Goal: Communication & Community: Answer question/provide support

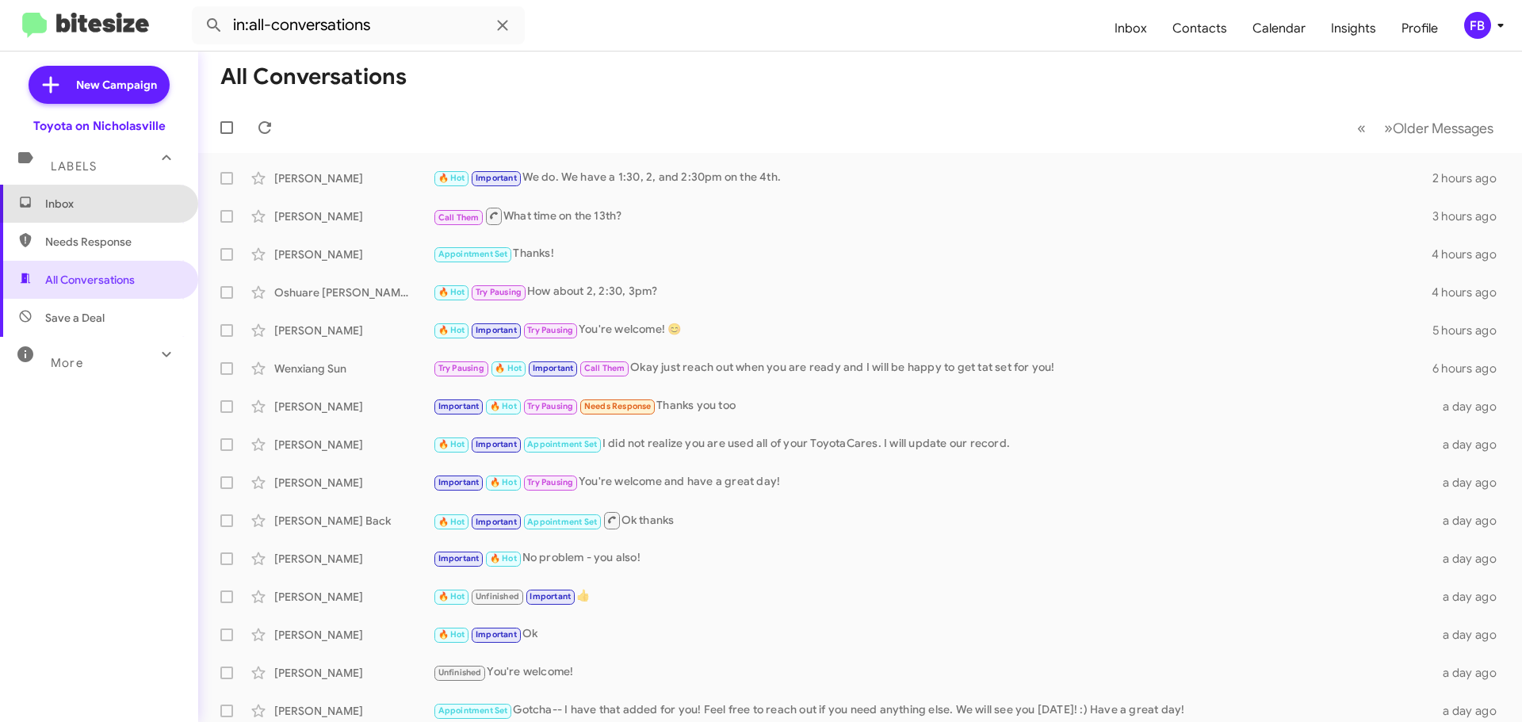
click at [98, 205] on span "Inbox" at bounding box center [112, 204] width 135 height 16
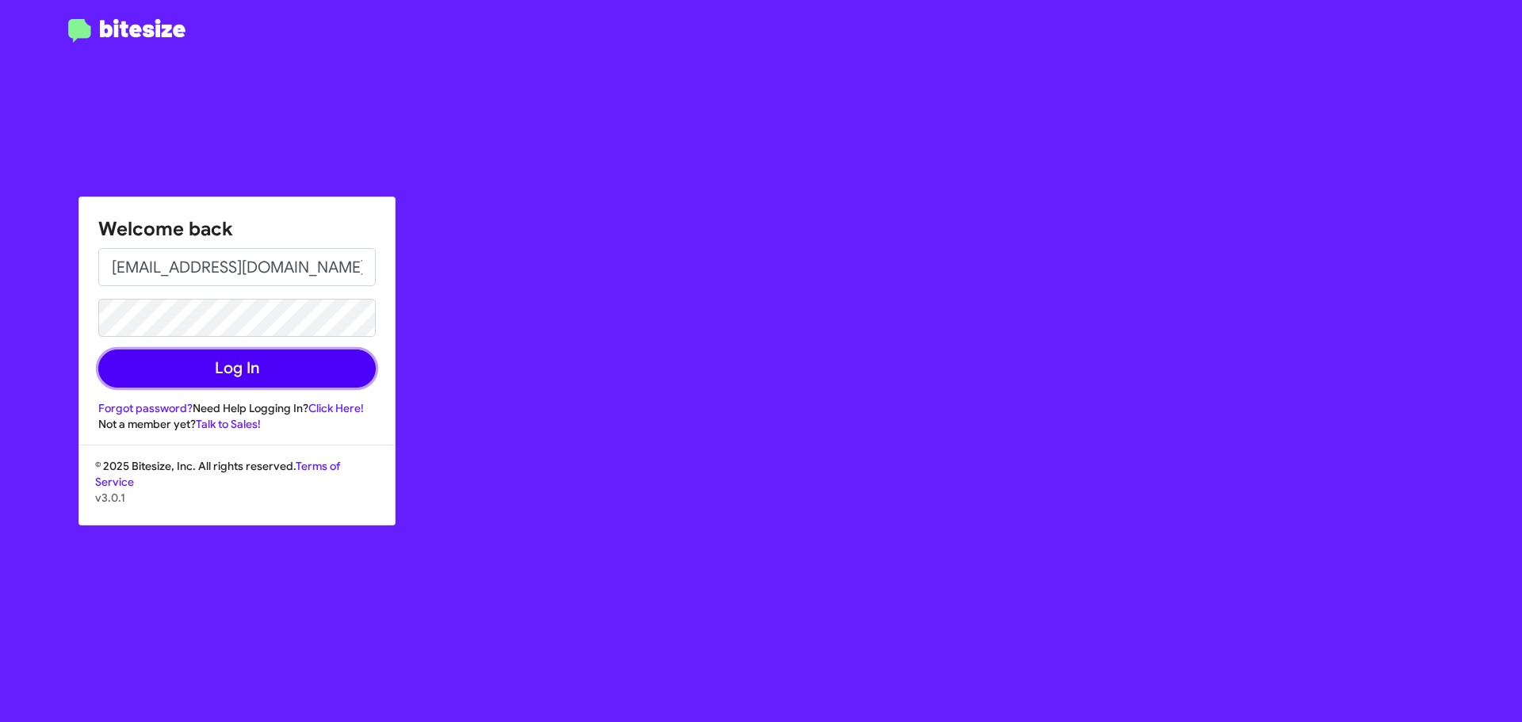
click at [158, 352] on button "Log In" at bounding box center [236, 369] width 277 height 38
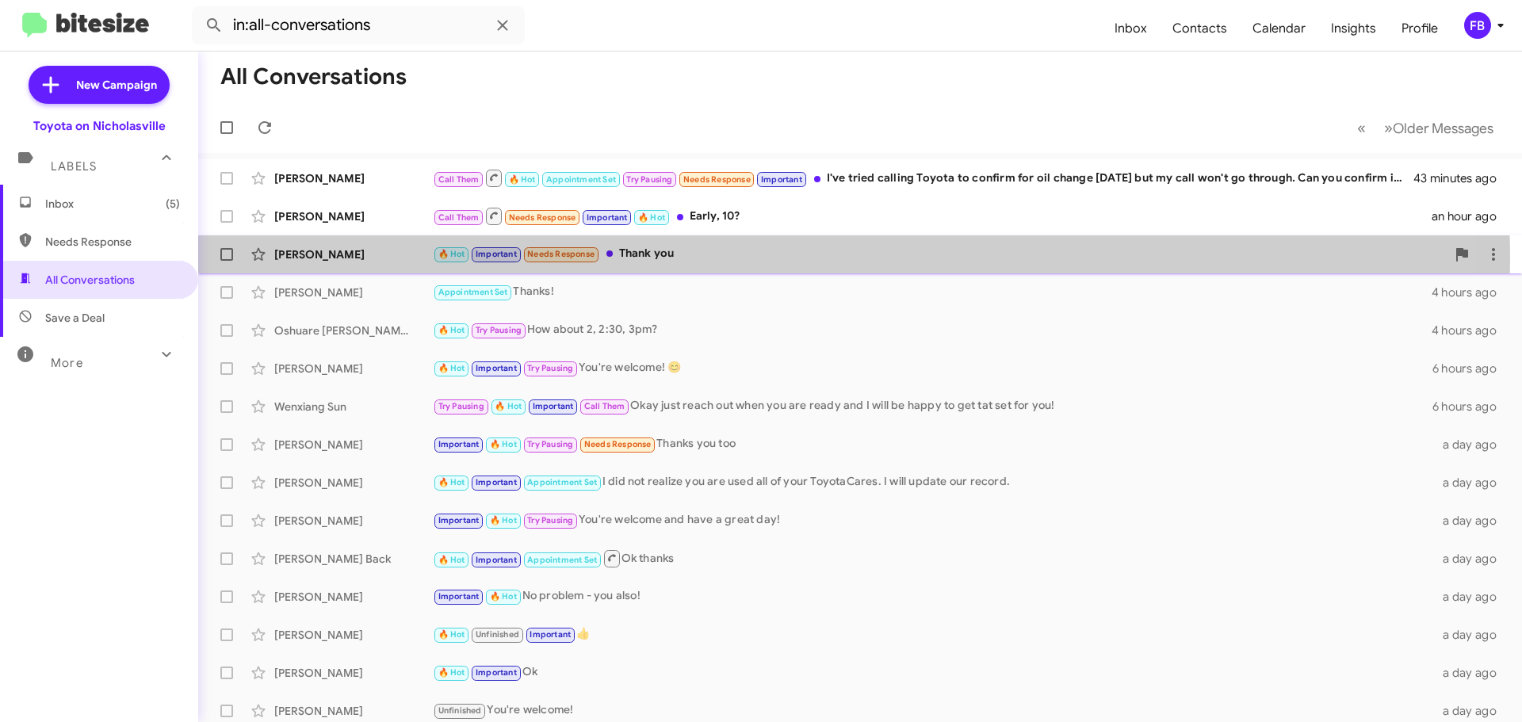
click at [687, 258] on div "🔥 Hot Important Needs Response Thank you" at bounding box center [939, 254] width 1013 height 18
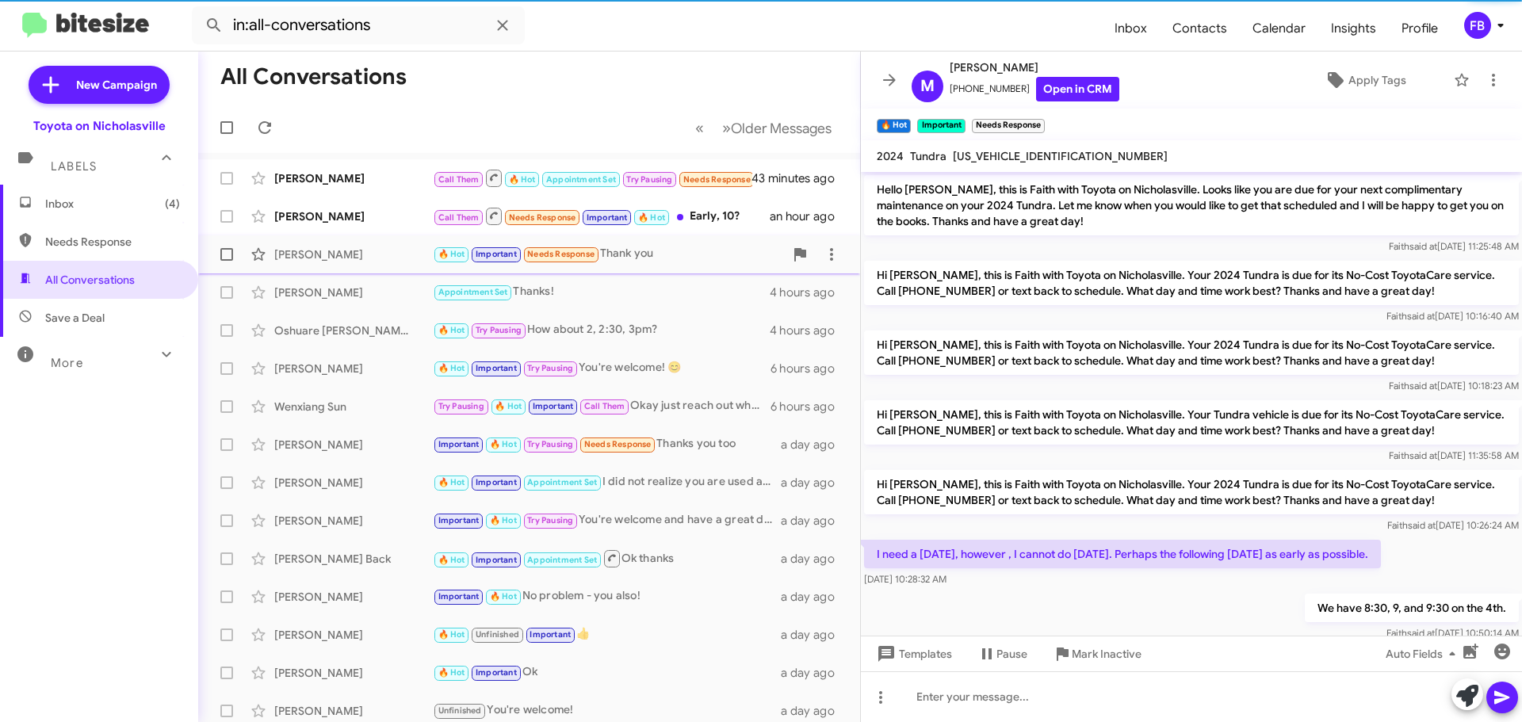
scroll to position [368, 0]
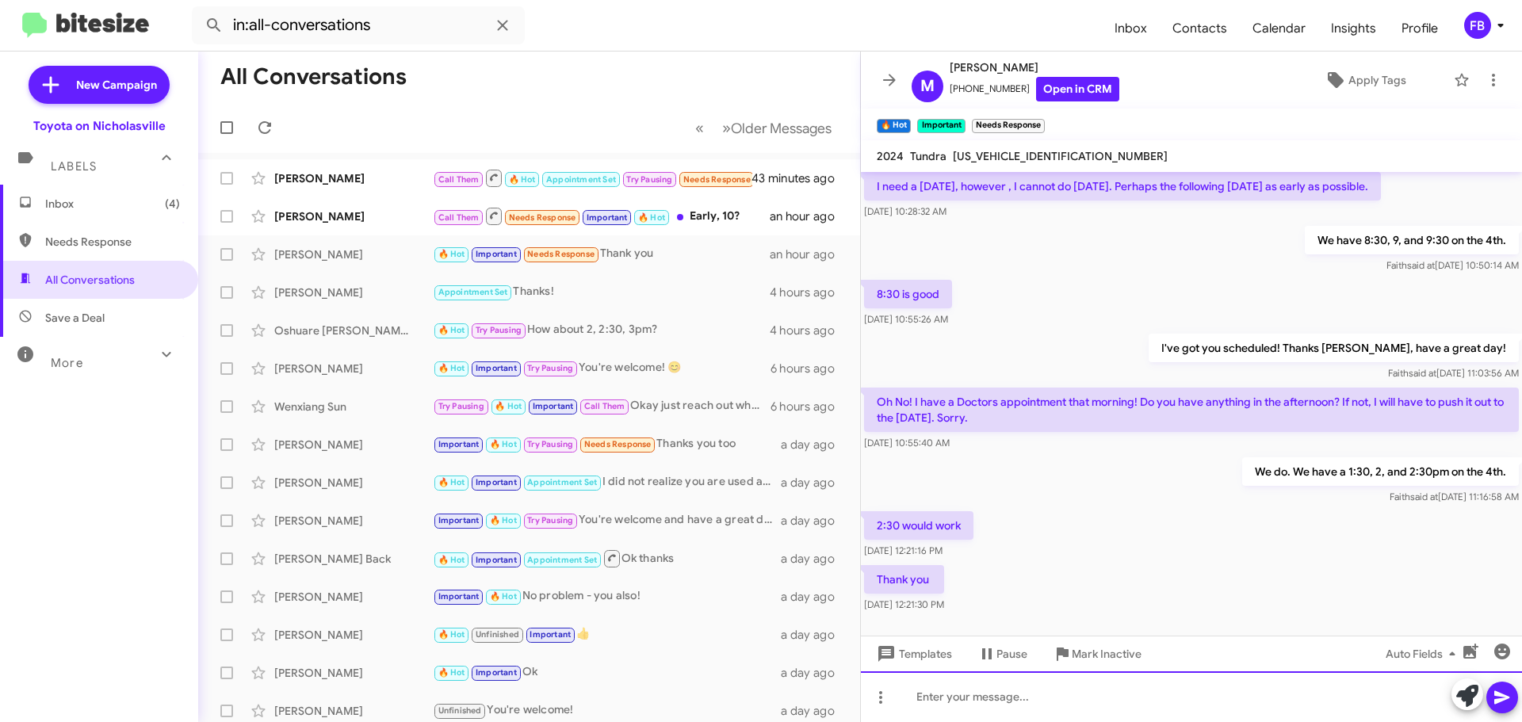
click at [935, 693] on div at bounding box center [1191, 697] width 661 height 51
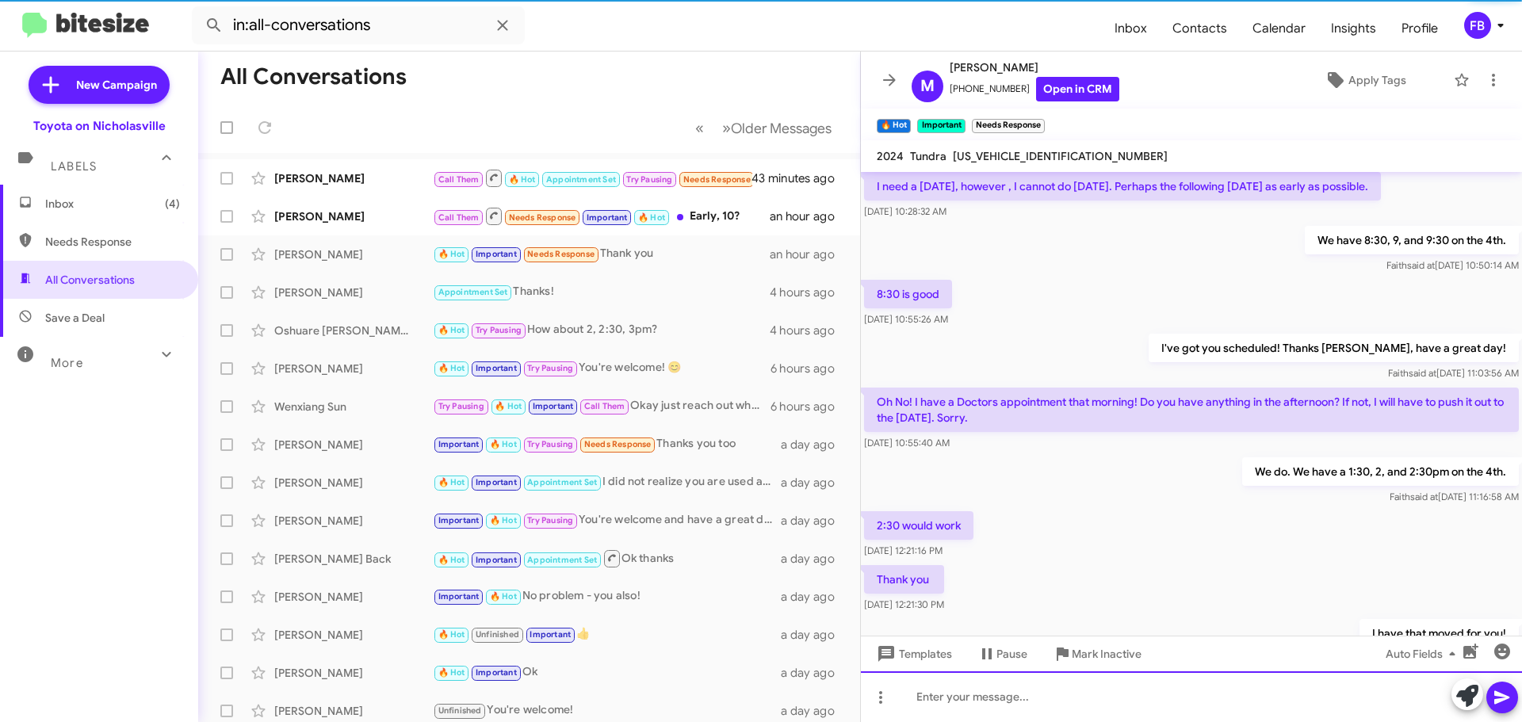
scroll to position [0, 0]
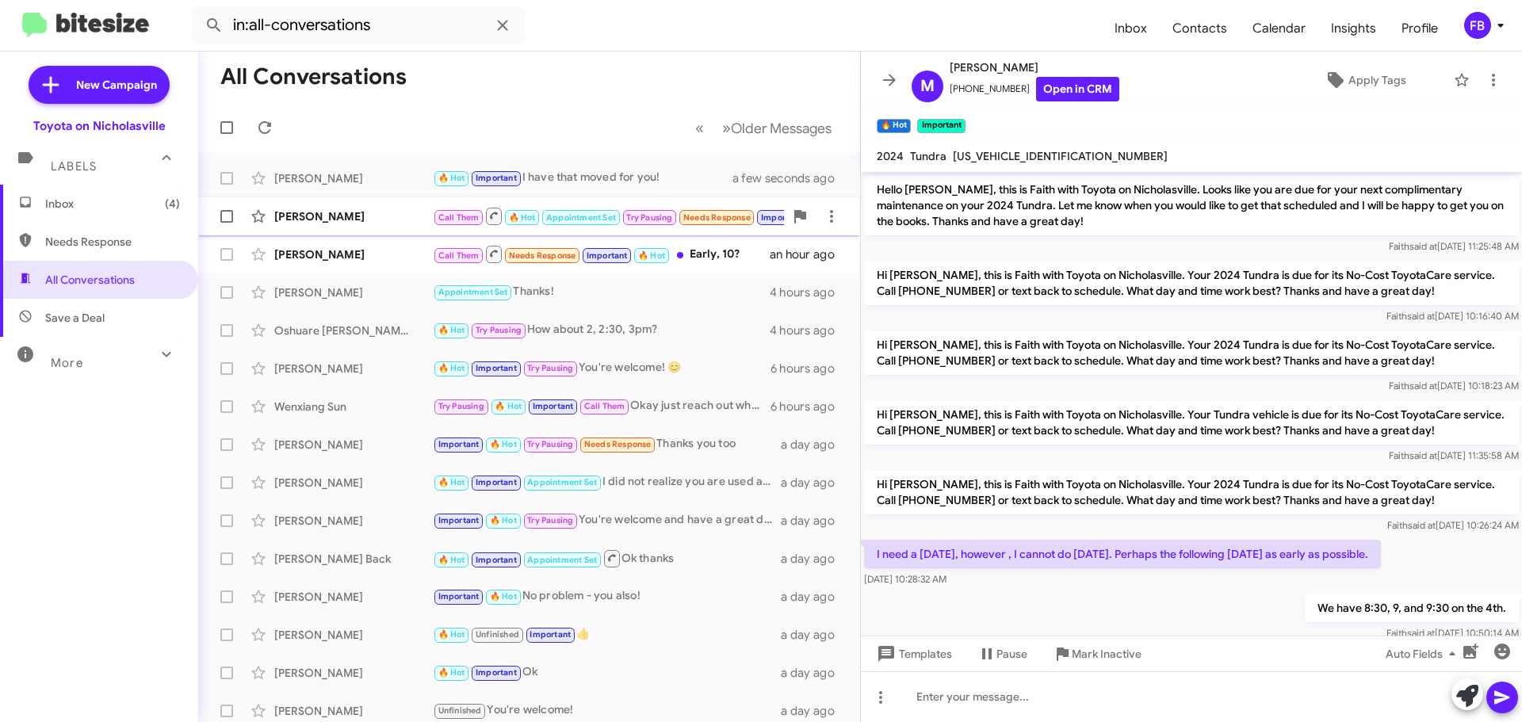
click at [327, 223] on div "[PERSON_NAME]" at bounding box center [353, 217] width 159 height 16
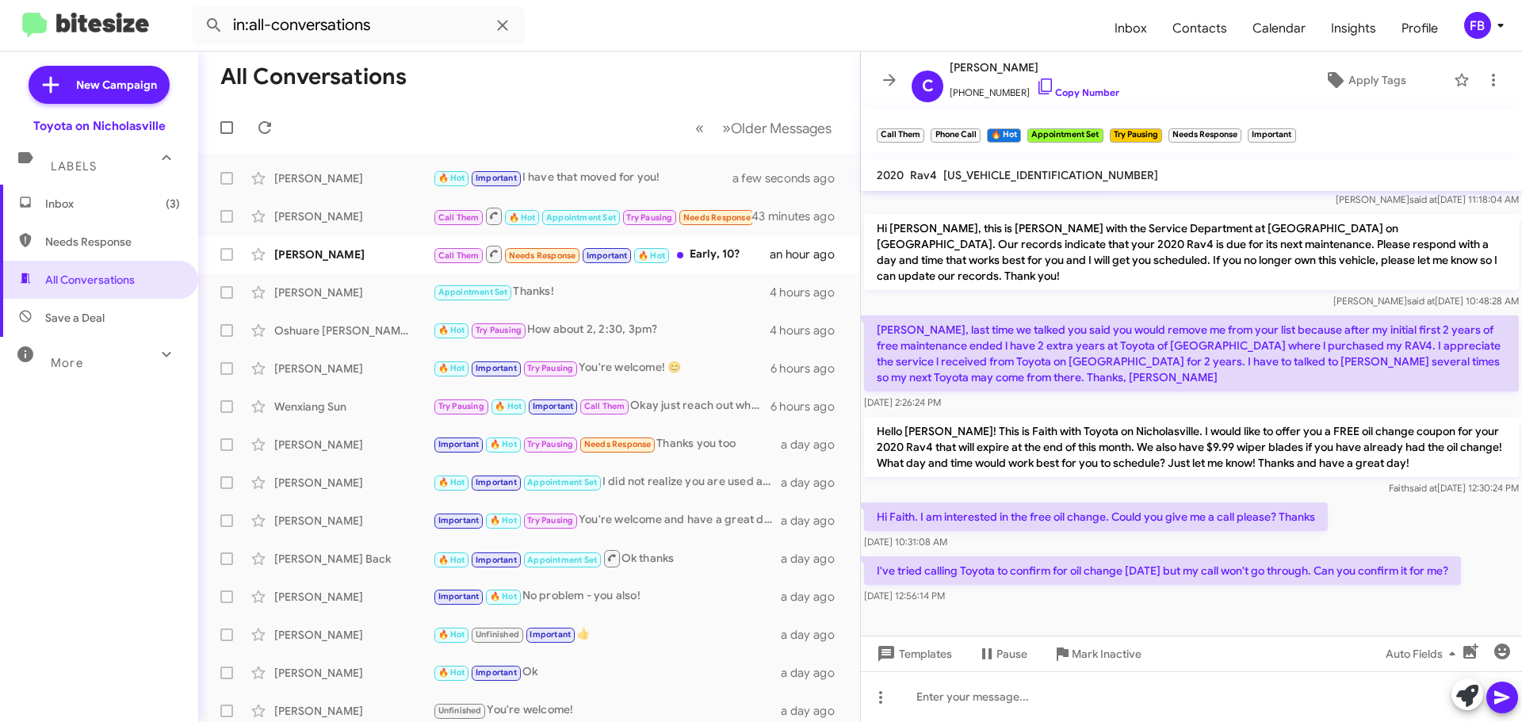
scroll to position [1761, 0]
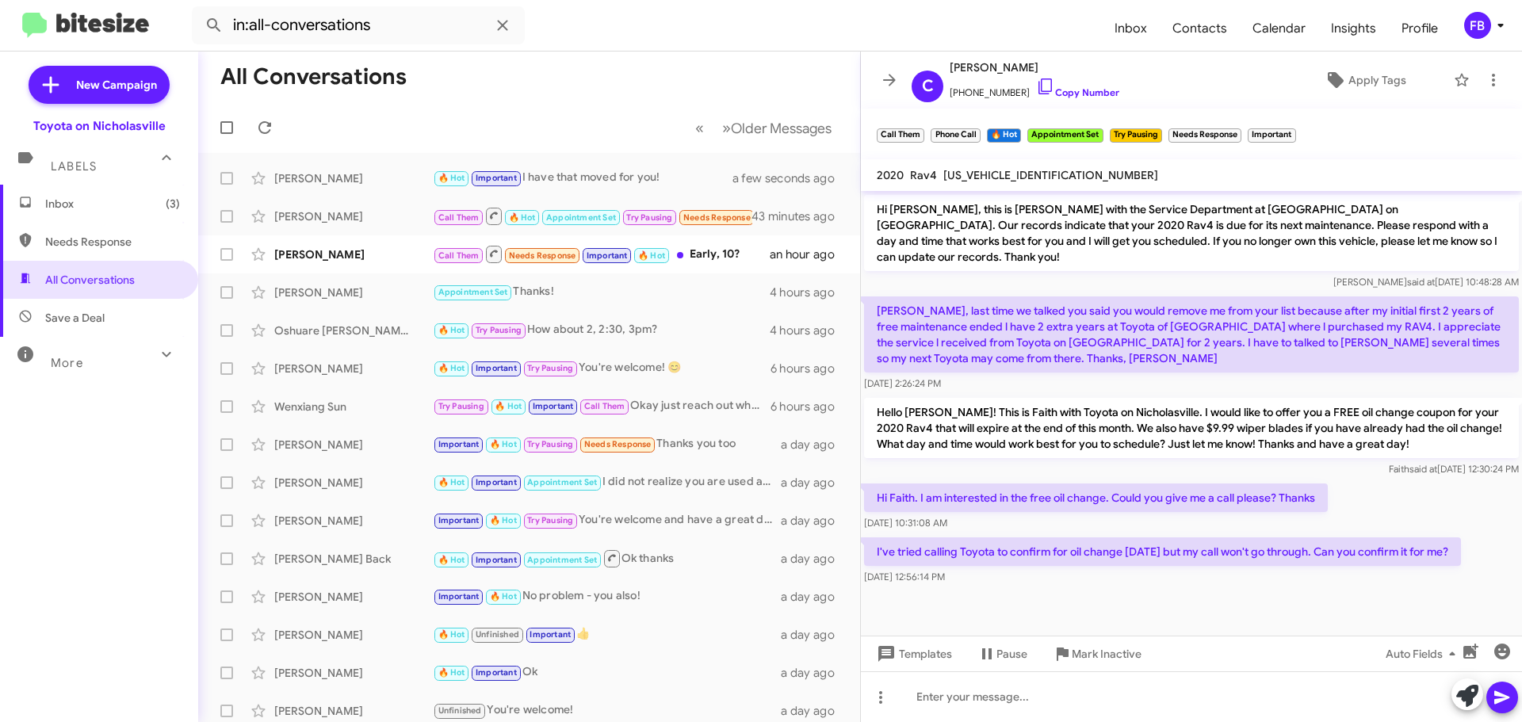
click at [996, 177] on span "[US_VEHICLE_IDENTIFICATION_NUMBER]" at bounding box center [1050, 175] width 215 height 14
copy span "[US_VEHICLE_IDENTIFICATION_NUMBER]"
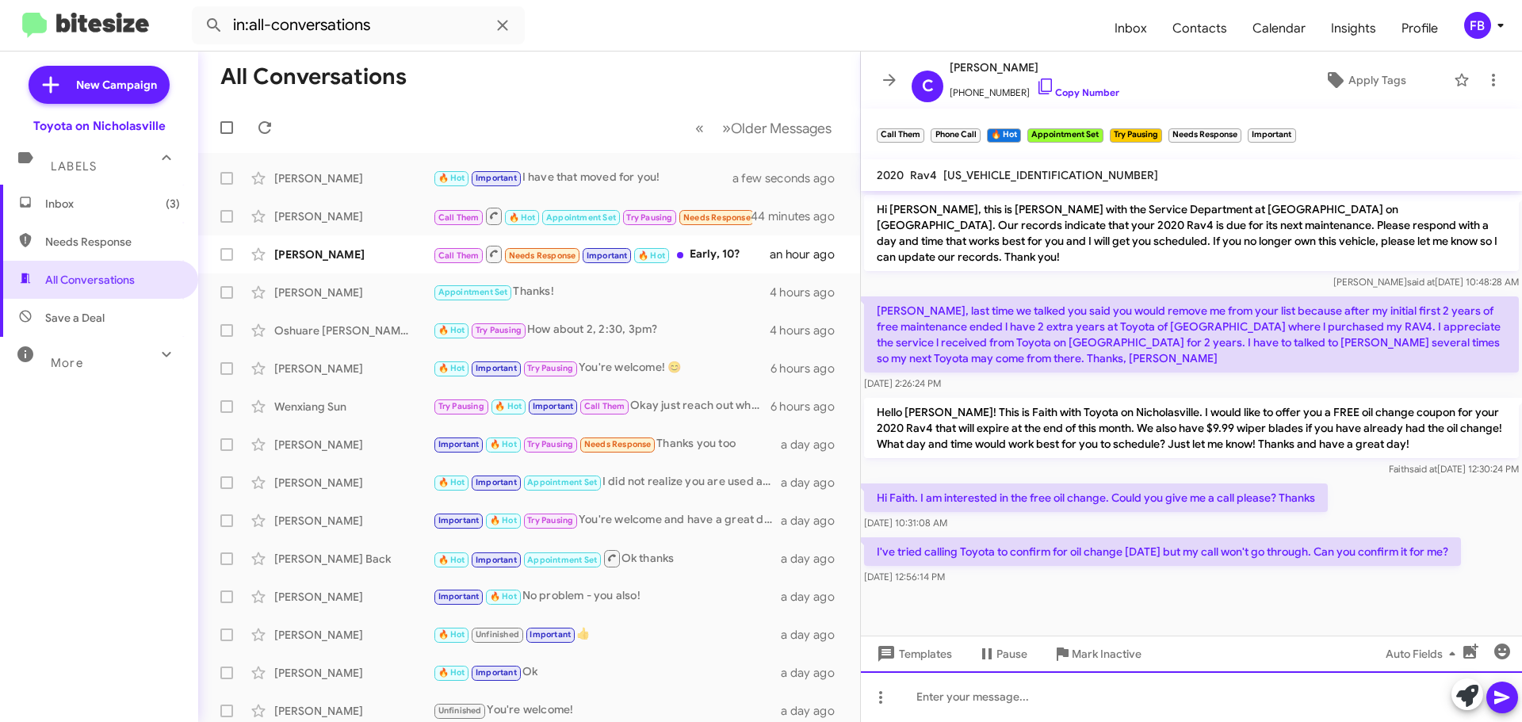
drag, startPoint x: 985, startPoint y: 695, endPoint x: 980, endPoint y: 686, distance: 9.9
click at [982, 689] on div at bounding box center [1191, 697] width 661 height 51
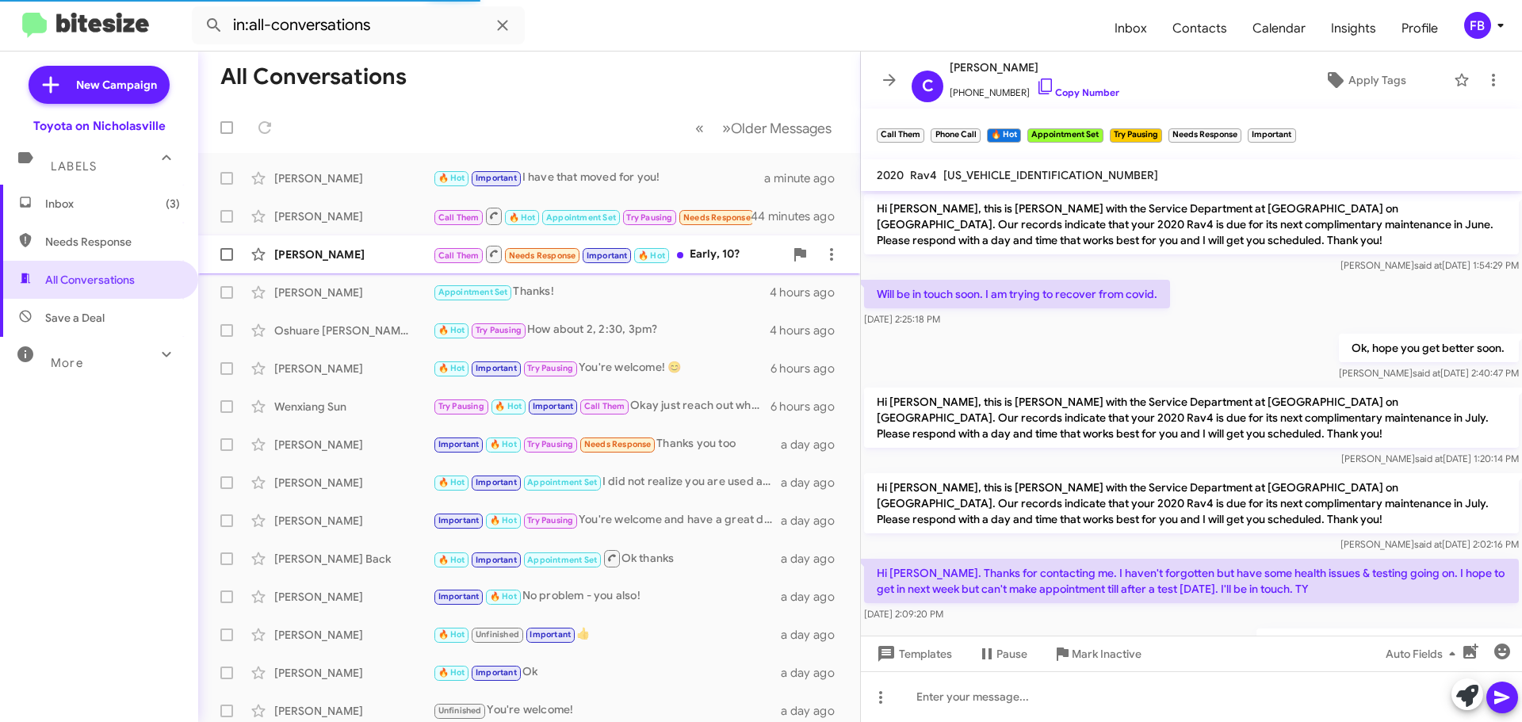
click at [717, 251] on div "Call Them Needs Response Important 🔥 Hot Early, 10?" at bounding box center [608, 254] width 351 height 20
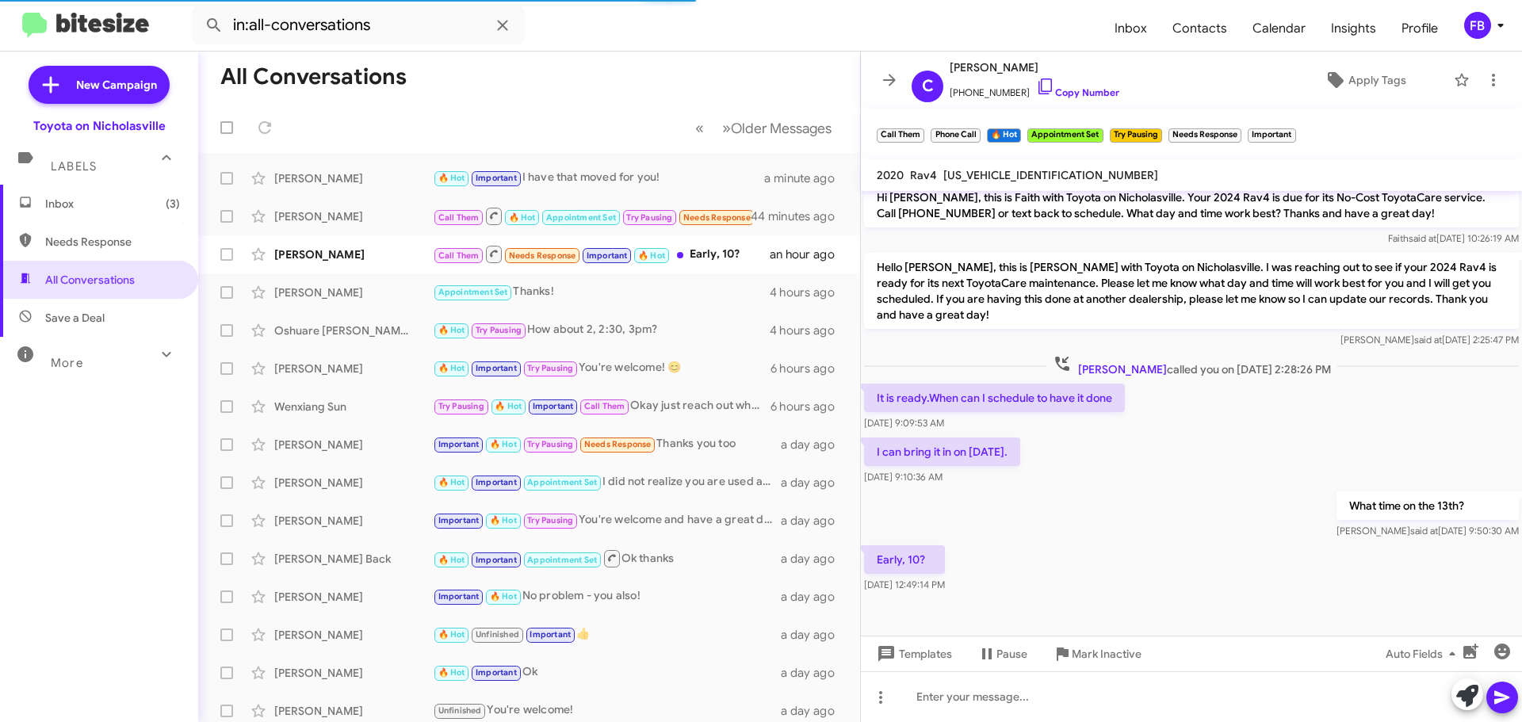
scroll to position [249, 0]
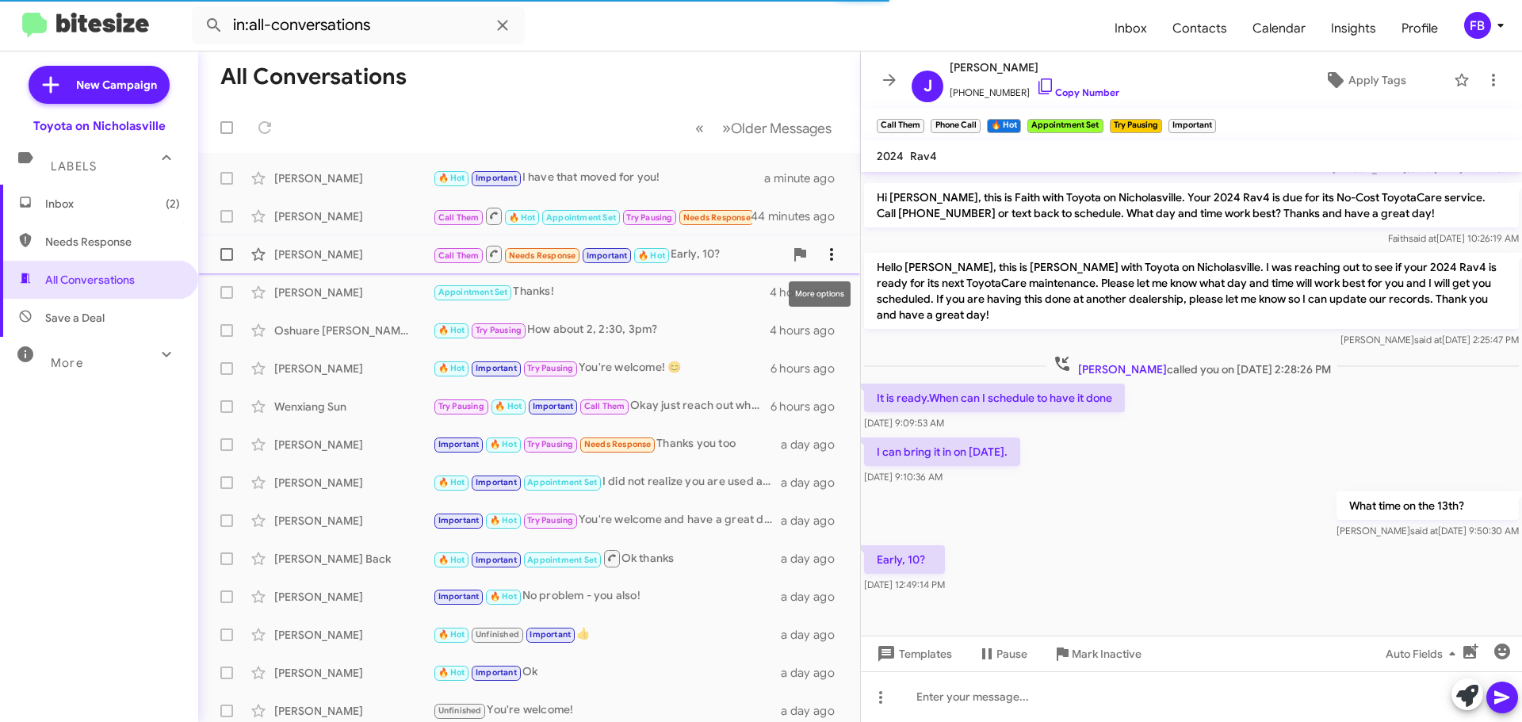
click at [822, 252] on icon at bounding box center [831, 254] width 19 height 19
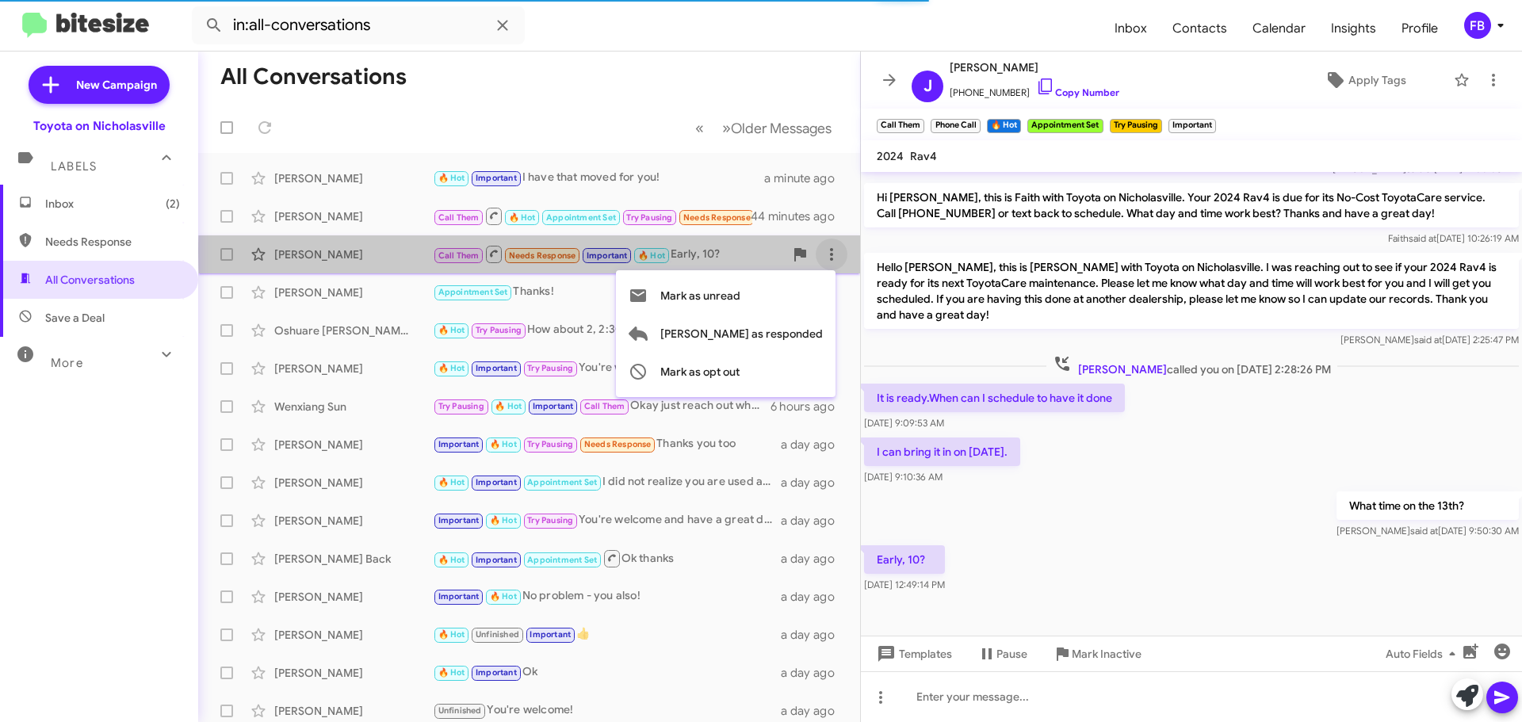
scroll to position [0, 0]
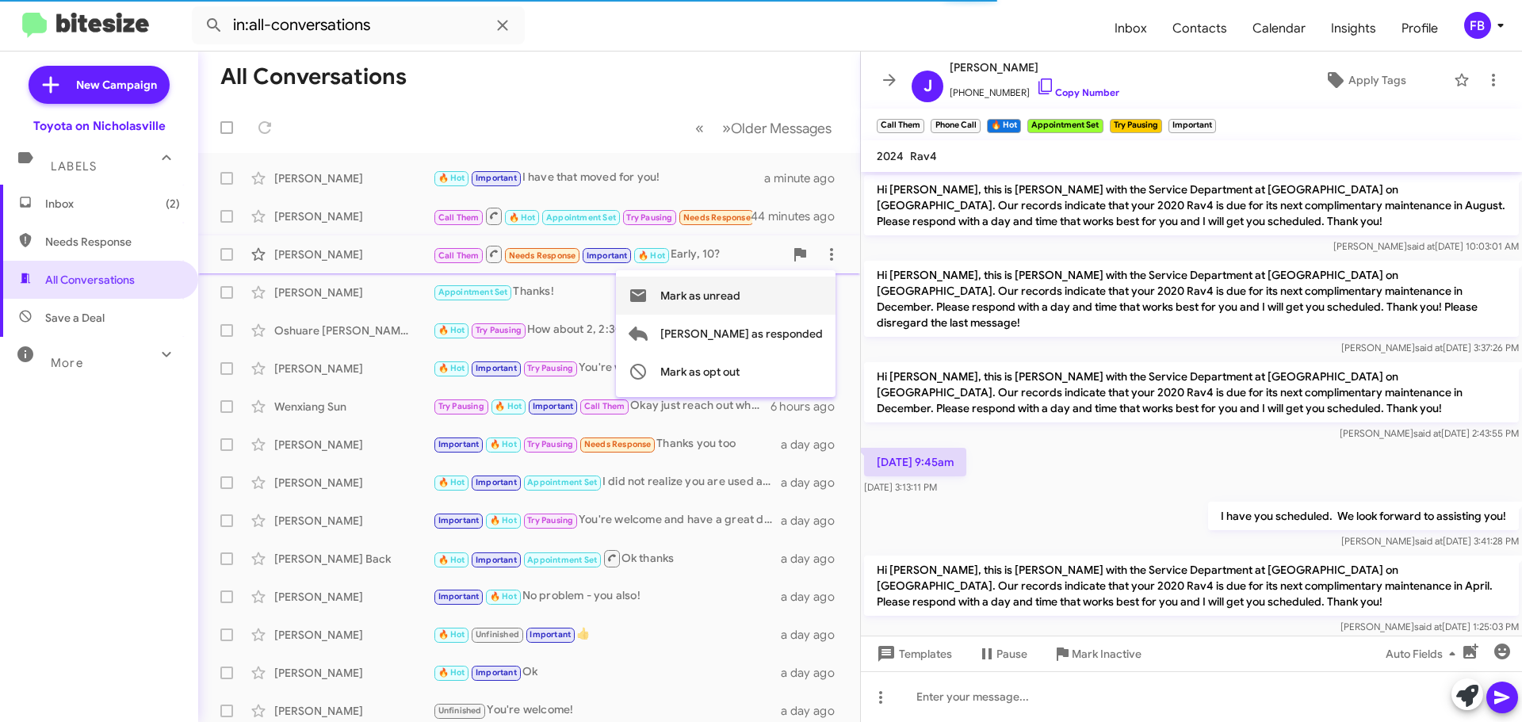
click at [741, 301] on span "Mark as unread" at bounding box center [700, 296] width 80 height 38
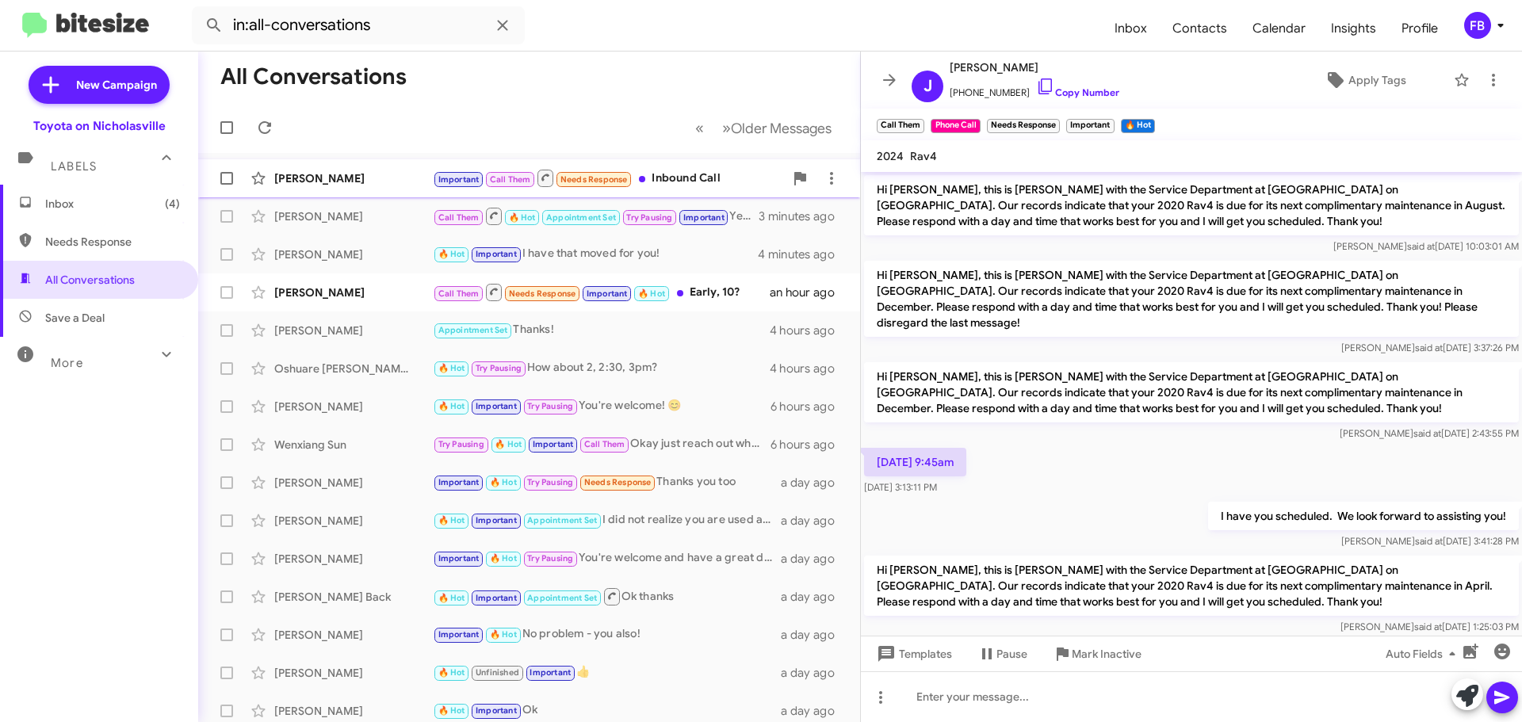
click at [316, 182] on div "[PERSON_NAME]" at bounding box center [353, 178] width 159 height 16
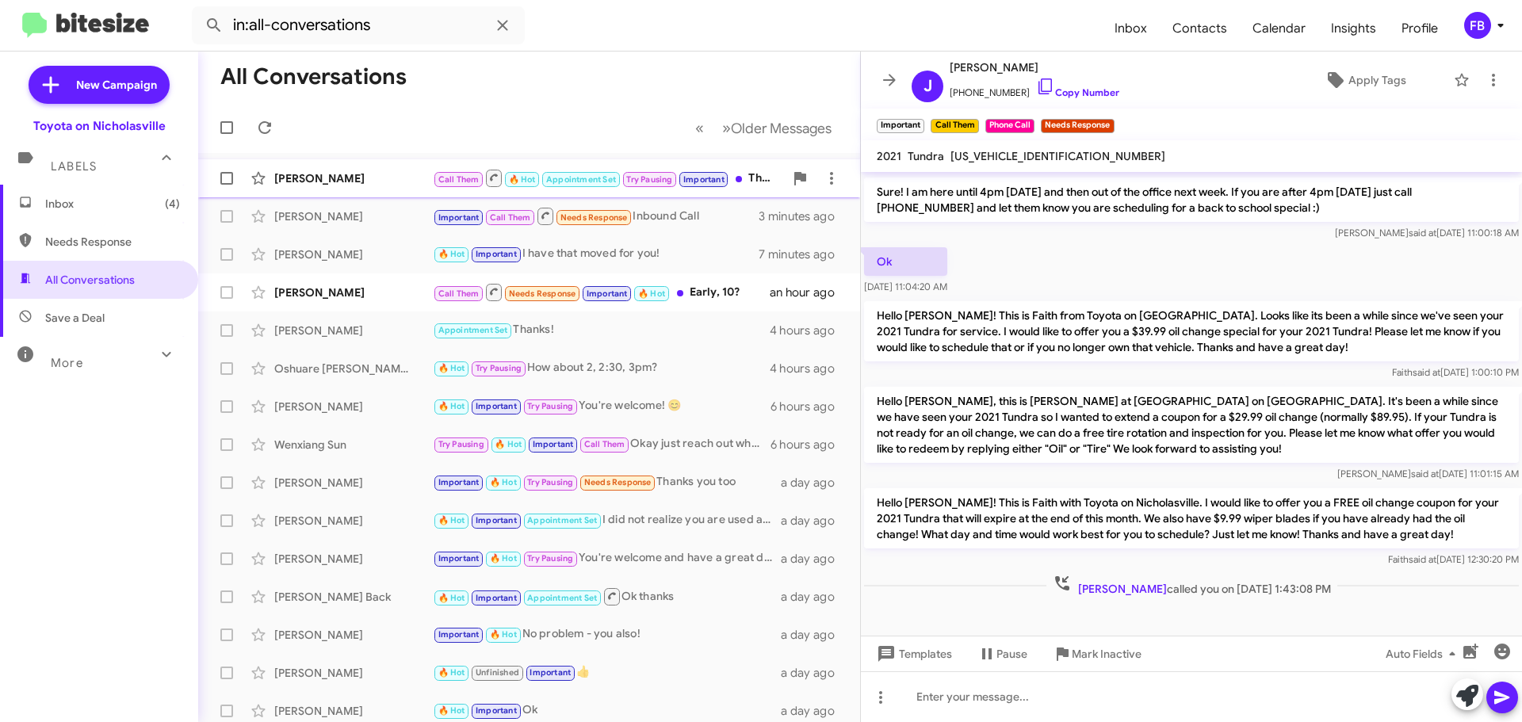
click at [311, 178] on div "[PERSON_NAME]" at bounding box center [353, 178] width 159 height 16
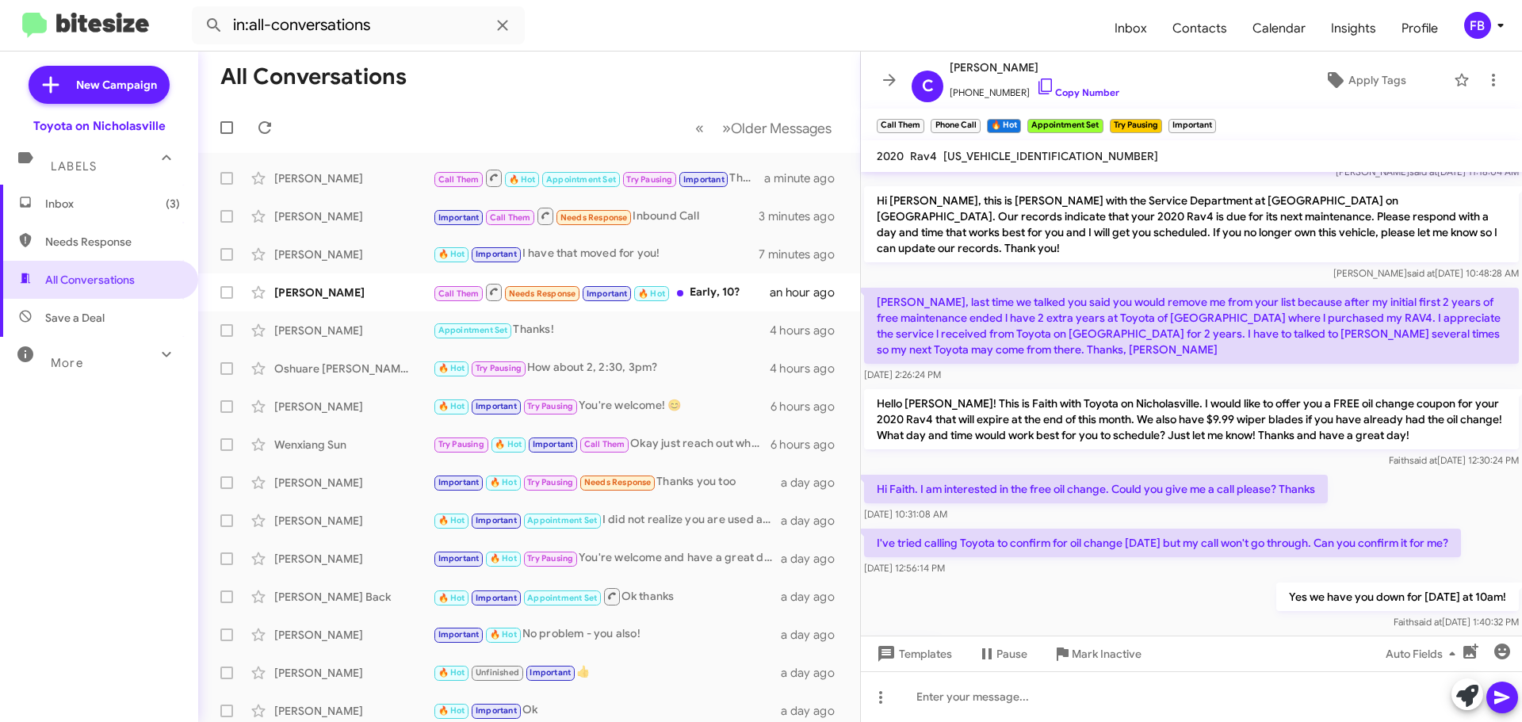
scroll to position [2690, 0]
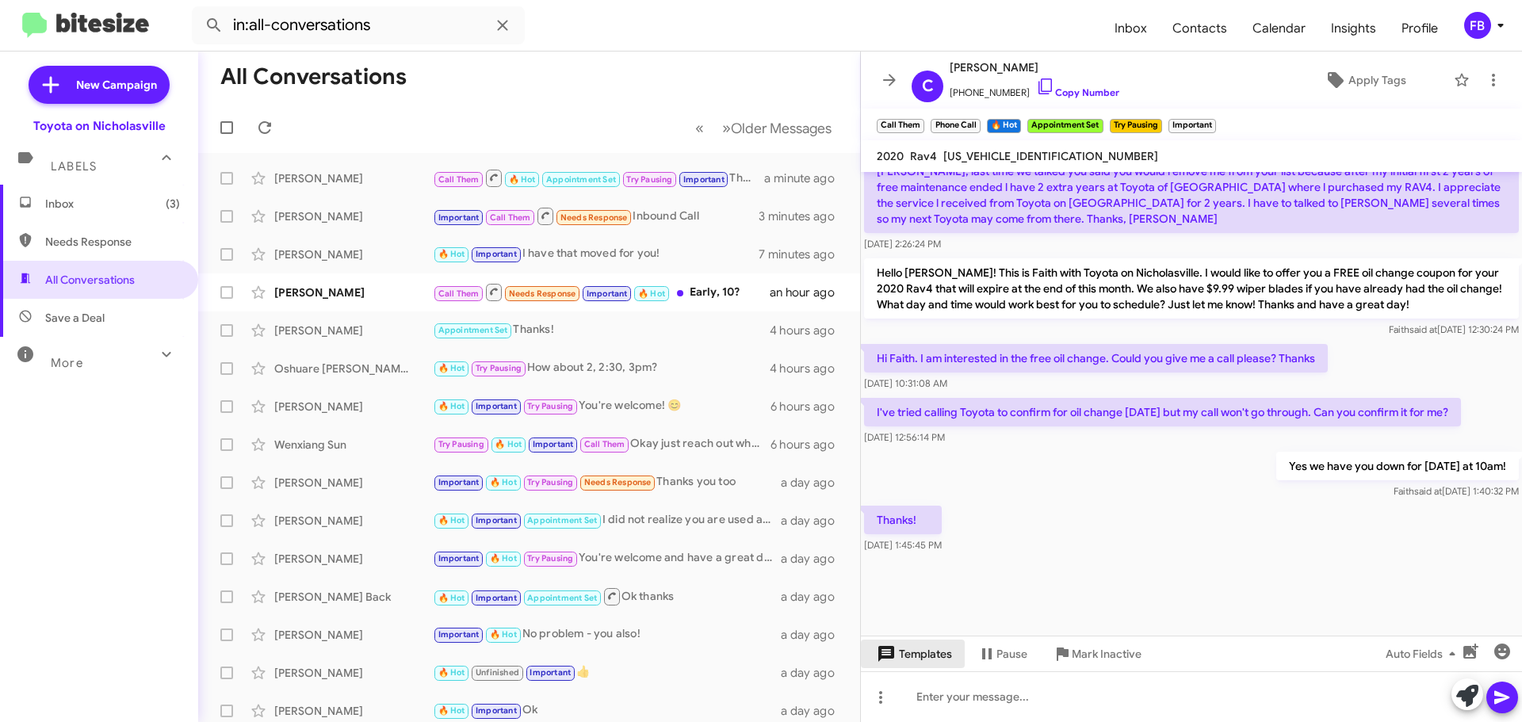
click at [945, 653] on span "Templates" at bounding box center [913, 654] width 78 height 29
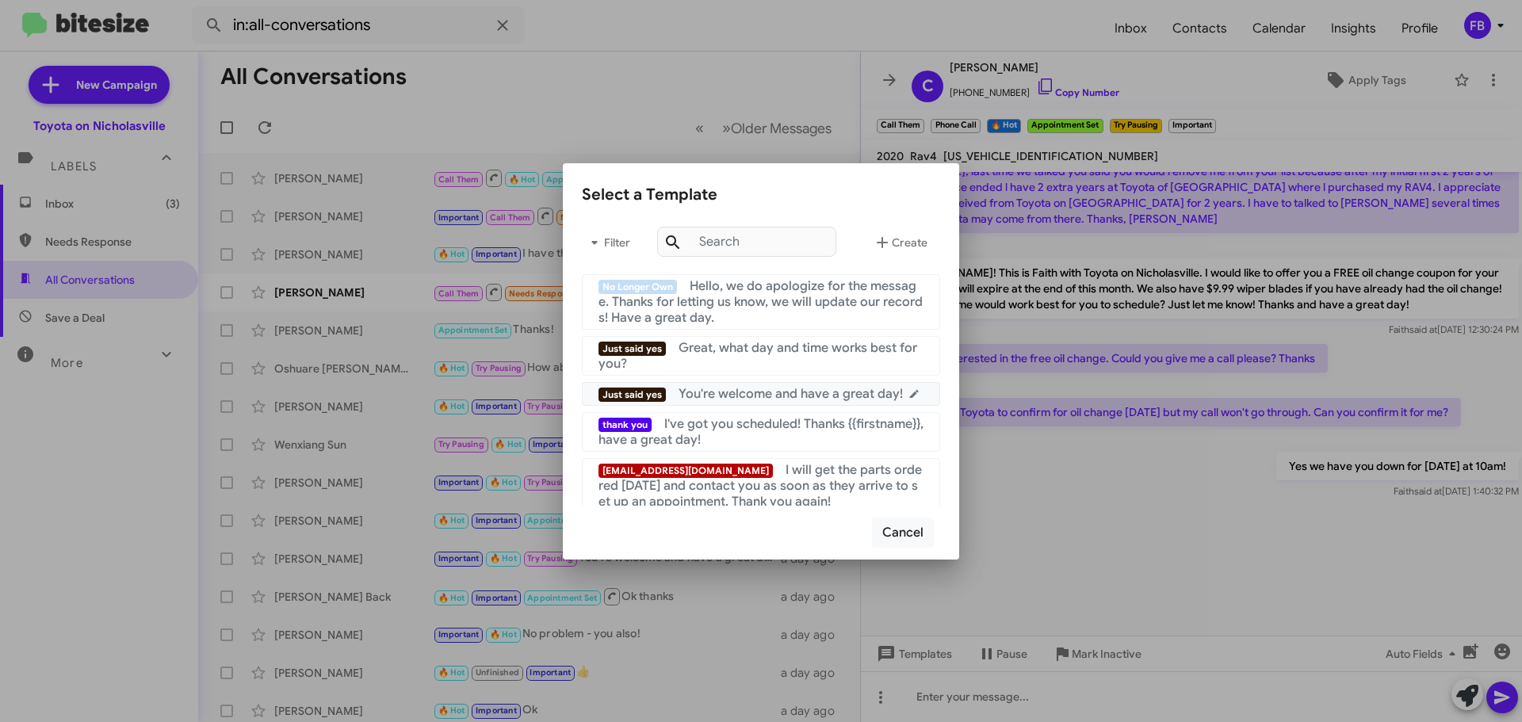
click at [805, 396] on span "You're welcome and have a great day!" at bounding box center [791, 394] width 224 height 16
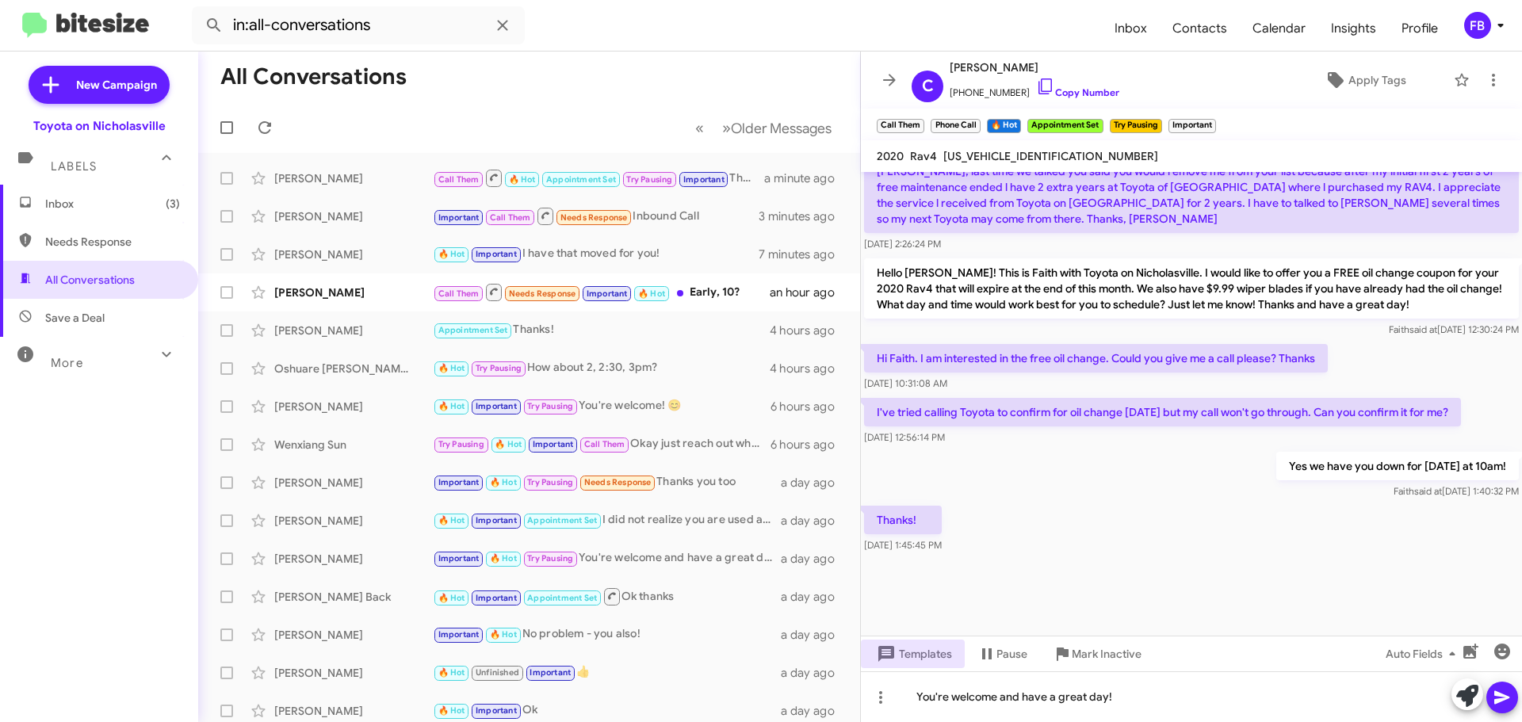
click at [1504, 691] on icon at bounding box center [1502, 697] width 19 height 19
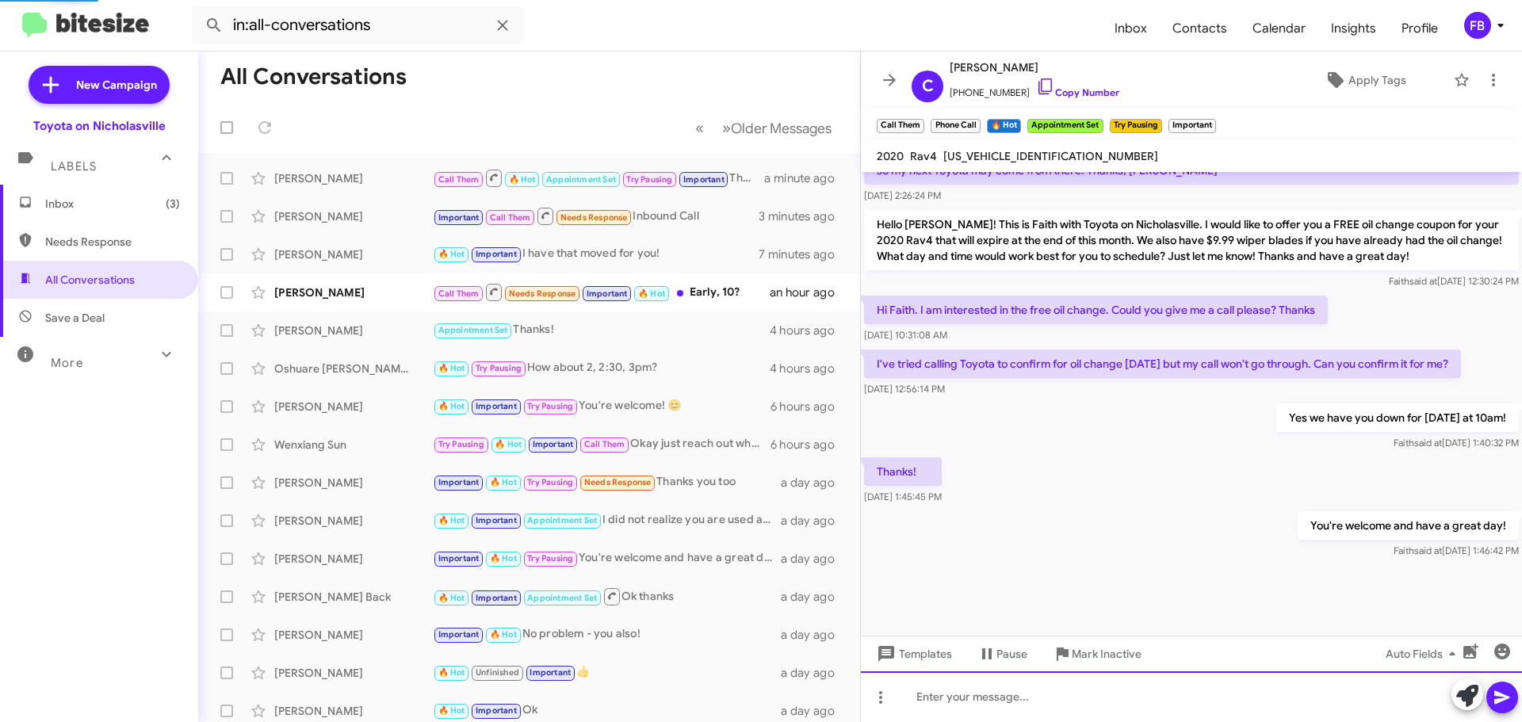
scroll to position [2748, 0]
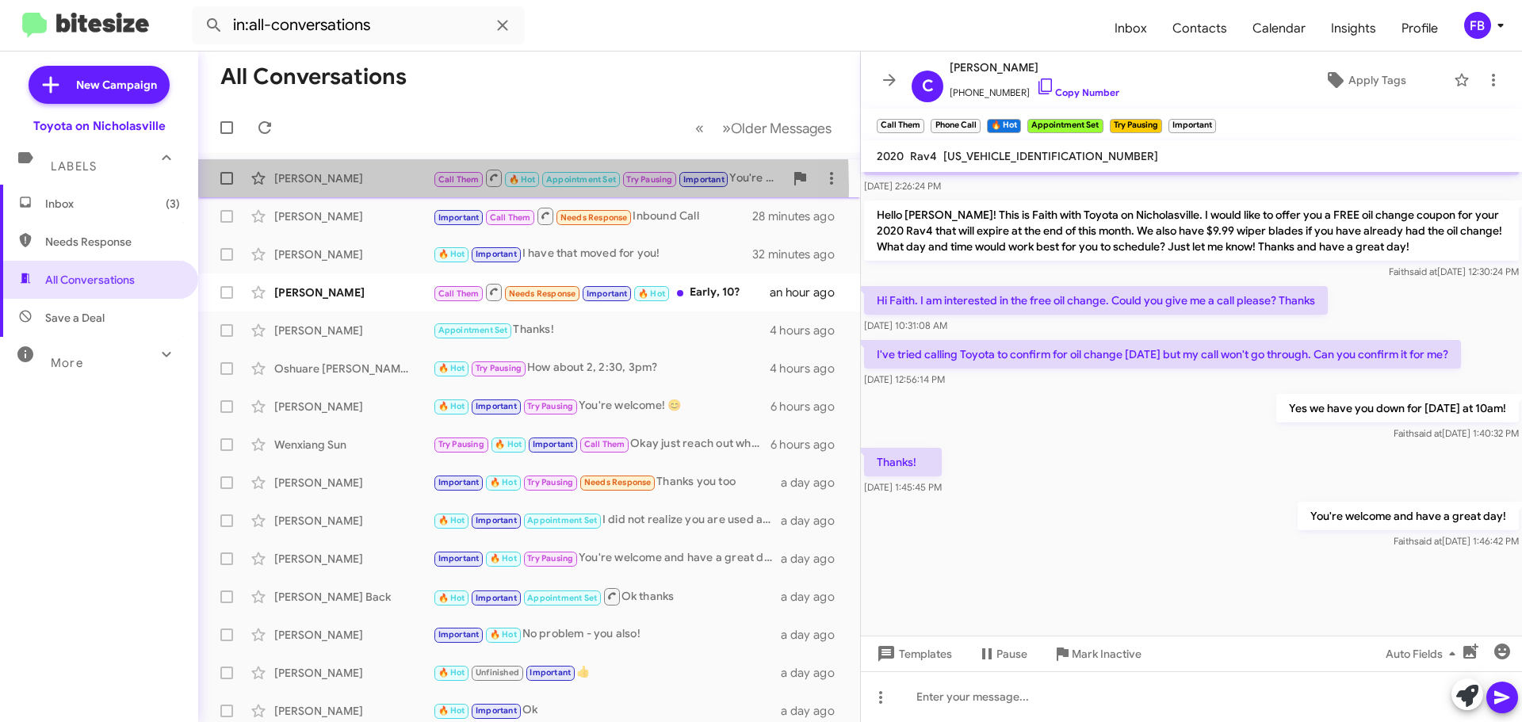
click at [330, 189] on div "[PERSON_NAME] Call Them 🔥 Hot Appointment Set Try Pausing Important You're welc…" at bounding box center [529, 179] width 637 height 32
